Goal: Transaction & Acquisition: Purchase product/service

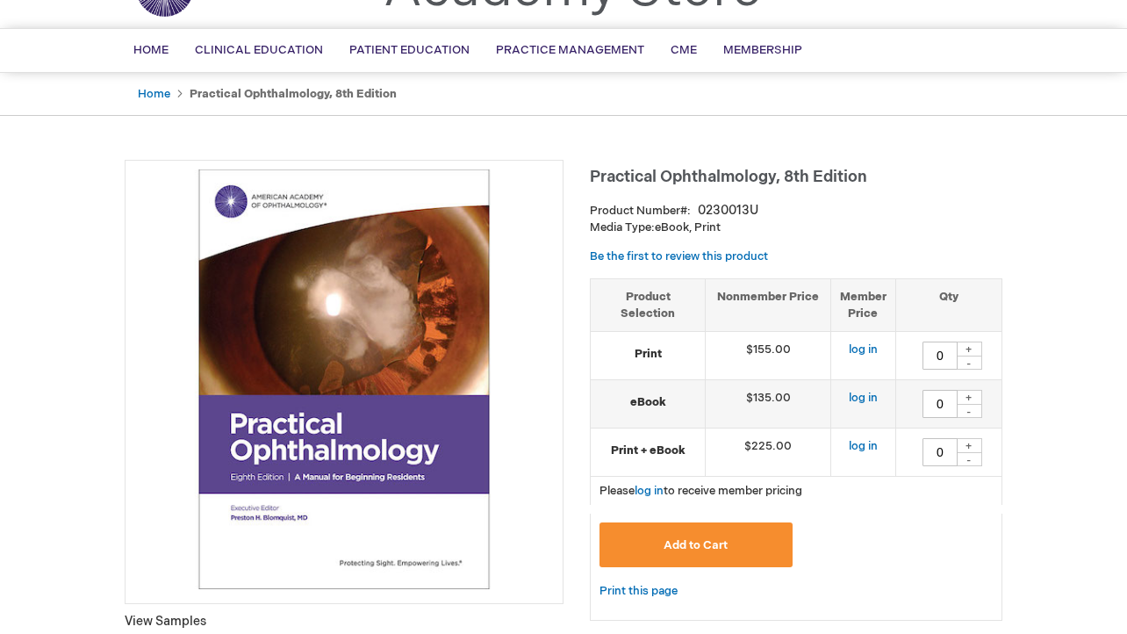
scroll to position [102, 0]
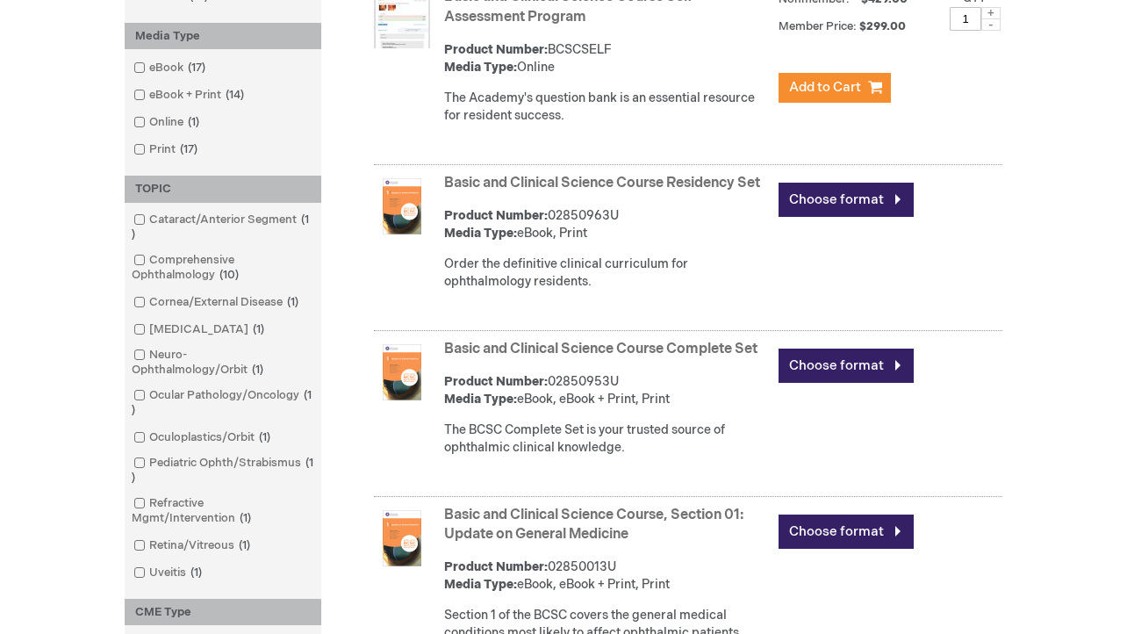
scroll to position [448, 0]
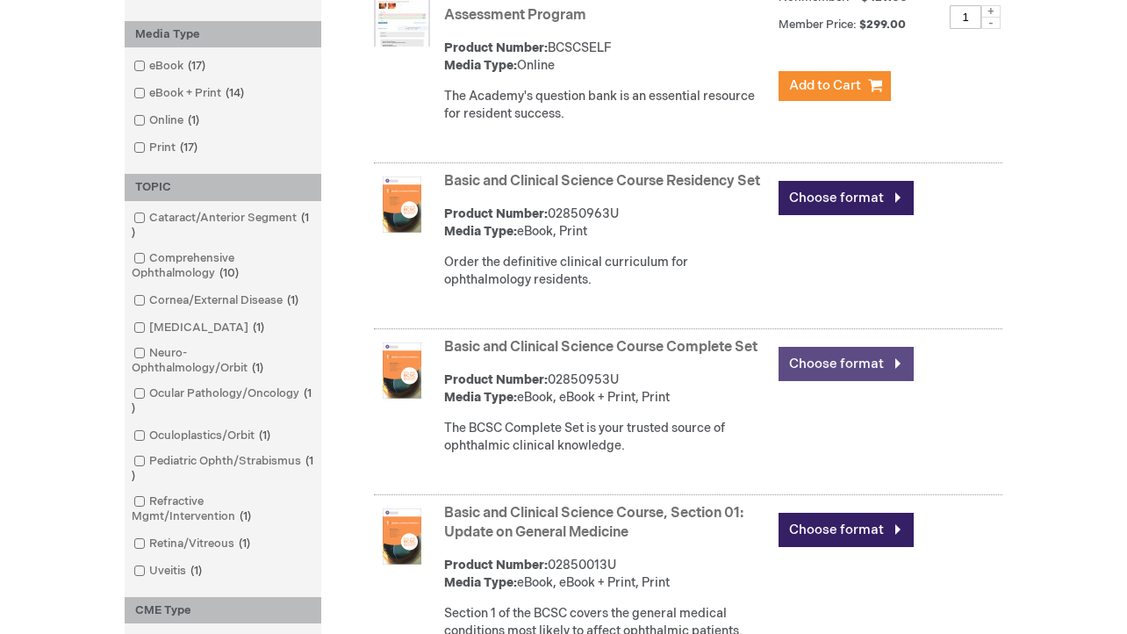
click at [838, 381] on link "Choose format" at bounding box center [845, 364] width 135 height 34
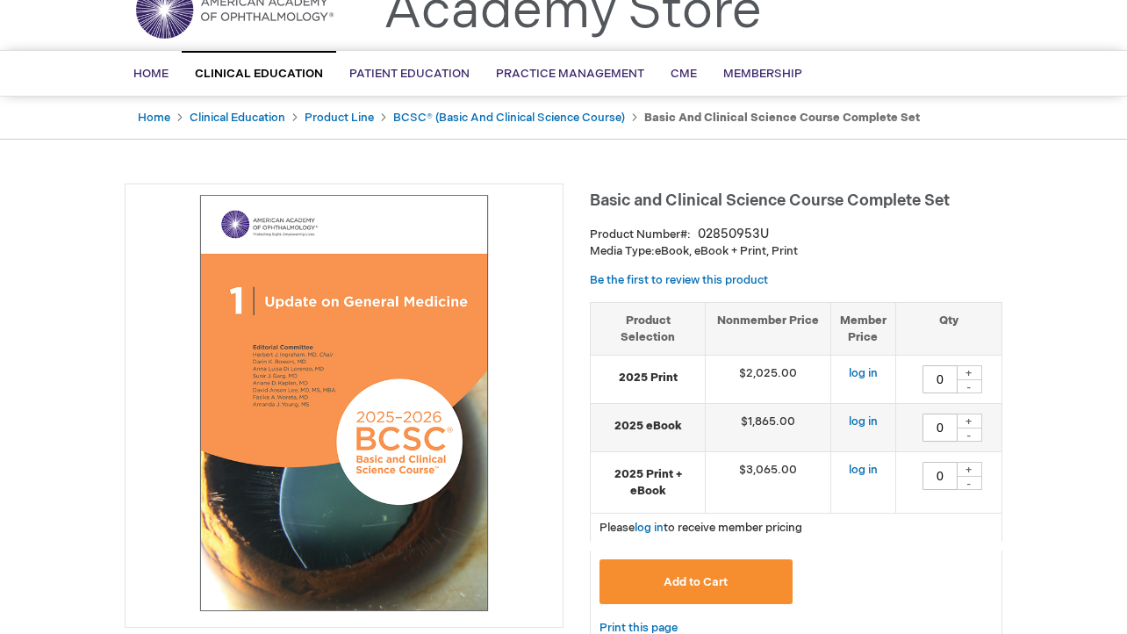
scroll to position [82, 0]
